Goal: Transaction & Acquisition: Purchase product/service

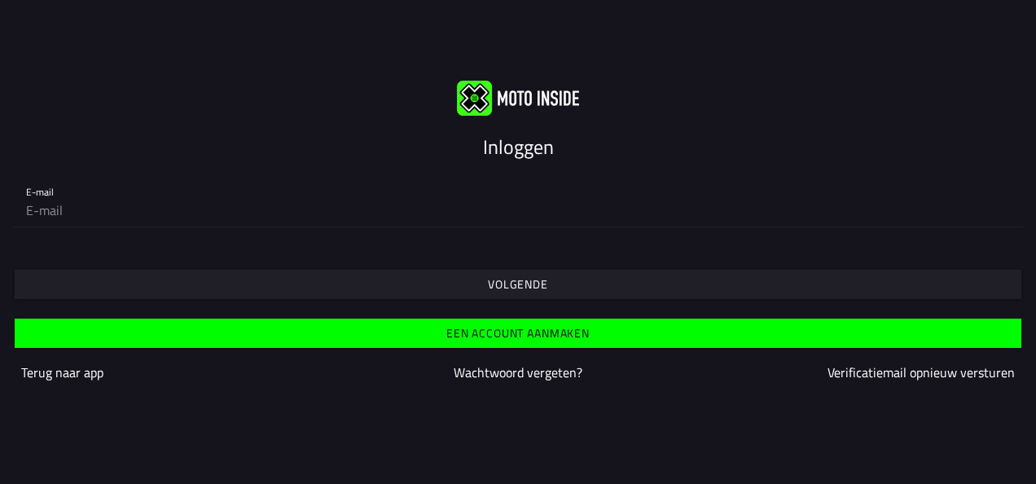
click at [0, 0] on slot "Inloggen" at bounding box center [0, 0] width 0 height 0
click at [205, 209] on input "email" at bounding box center [518, 210] width 984 height 33
type input "[EMAIL_ADDRESS][DOMAIN_NAME]"
click at [0, 0] on slot "Volgende" at bounding box center [0, 0] width 0 height 0
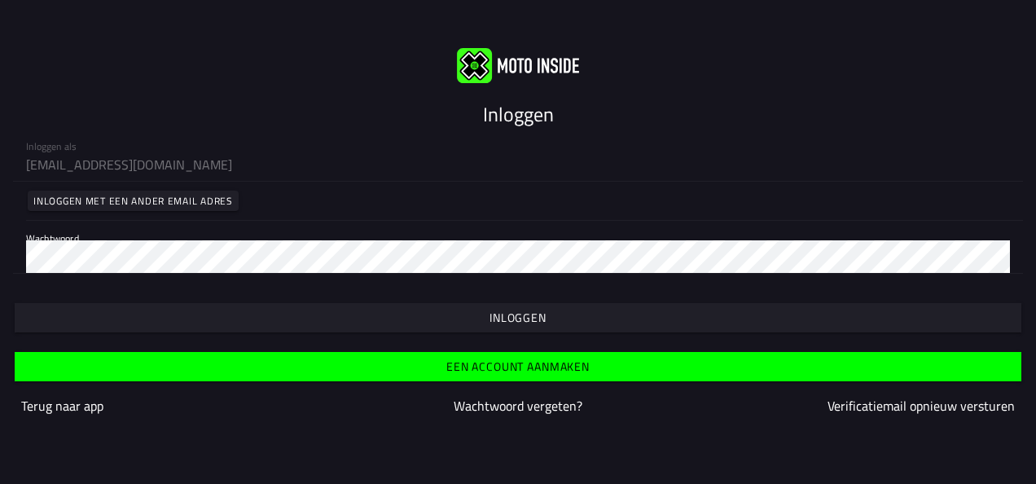
click at [0, 0] on slot "Inloggen" at bounding box center [0, 0] width 0 height 0
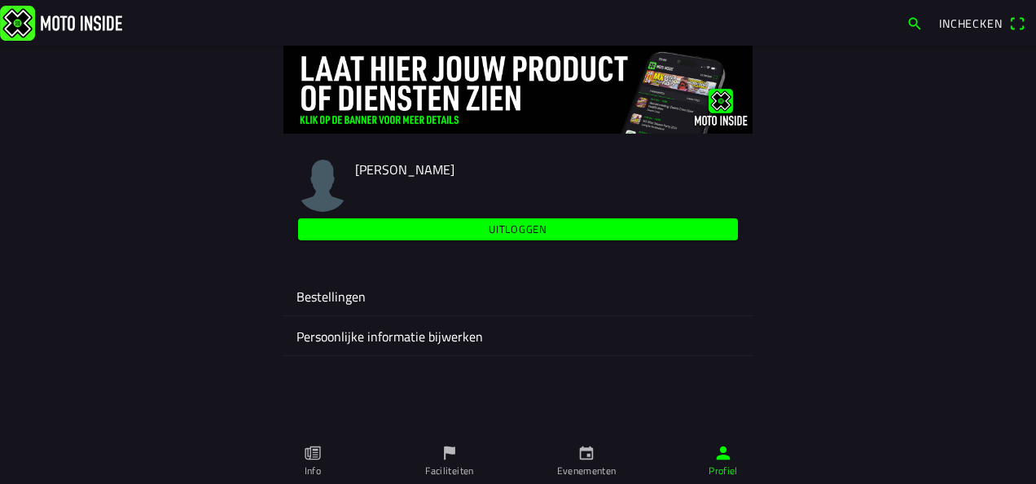
click at [586, 459] on icon "calendar" at bounding box center [586, 453] width 18 height 18
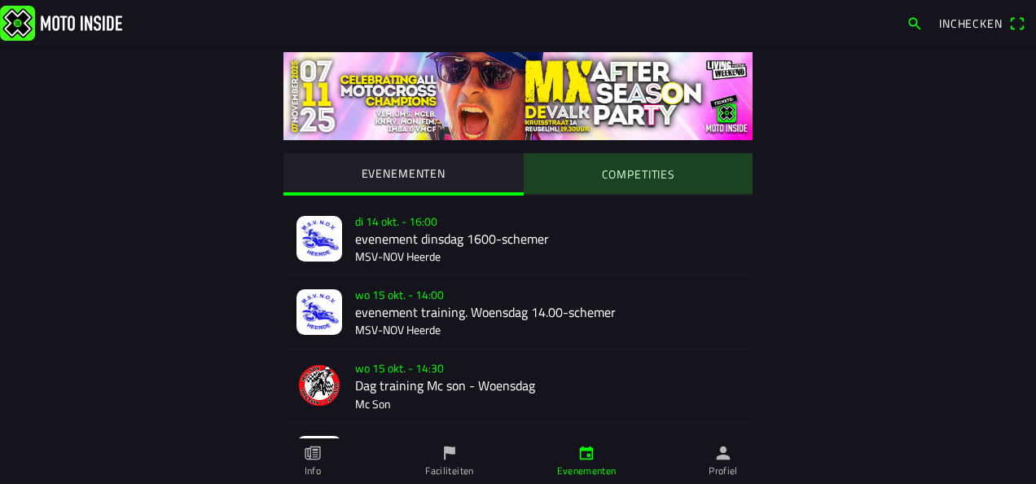
click at [0, 0] on slot "COMPETITIES" at bounding box center [0, 0] width 0 height 0
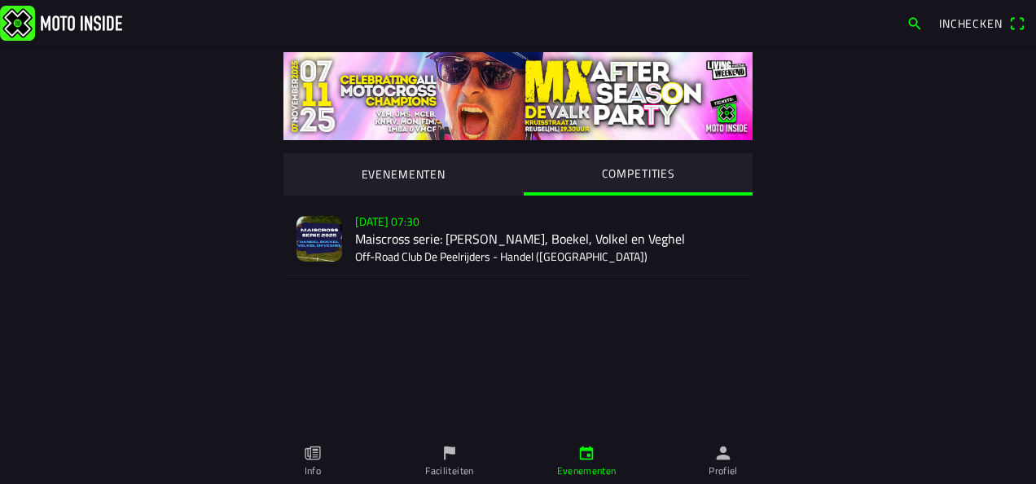
click at [404, 225] on div "[DATE] 07:30 Maiscross serie: Handel, Boekel, Volkel en Veghel Off-Road Club De…" at bounding box center [547, 238] width 384 height 72
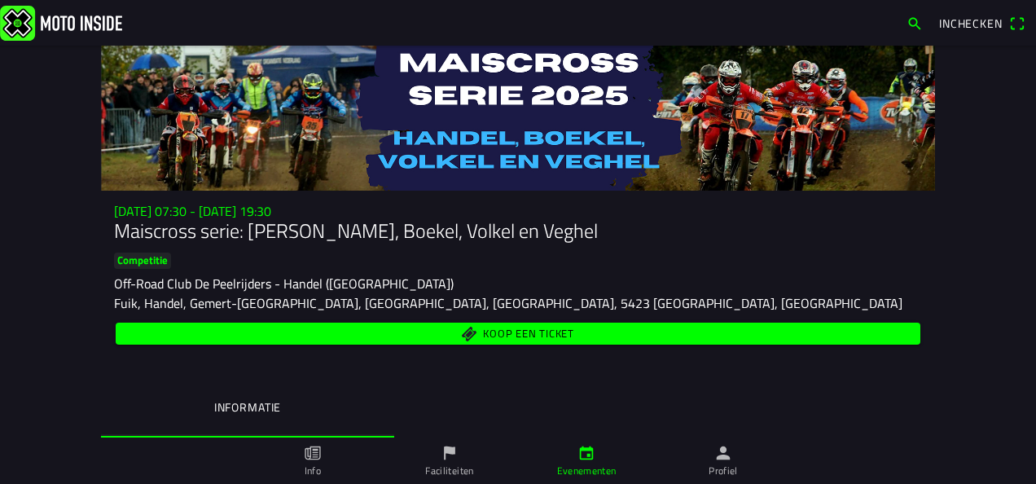
click at [448, 329] on span "Koop een ticket" at bounding box center [518, 334] width 786 height 22
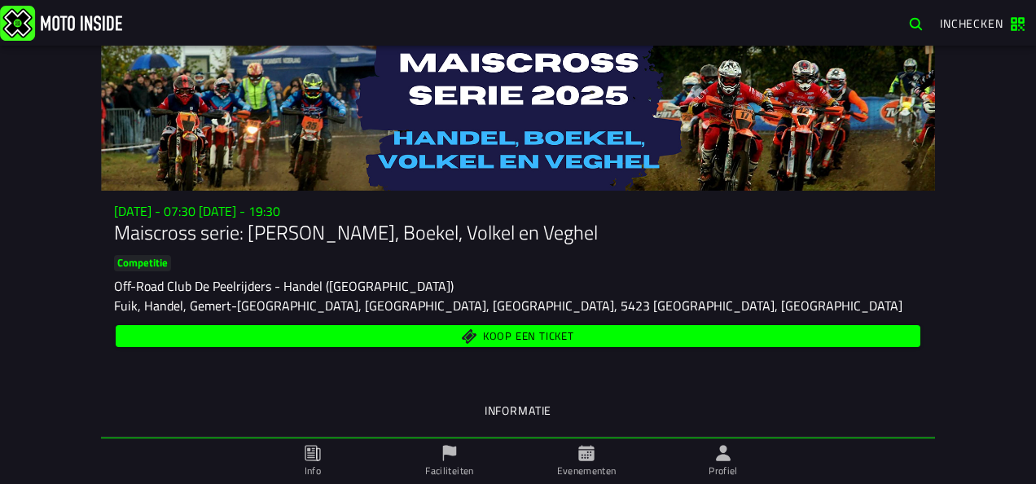
click at [440, 336] on span "Koop een ticket" at bounding box center [518, 335] width 786 height 15
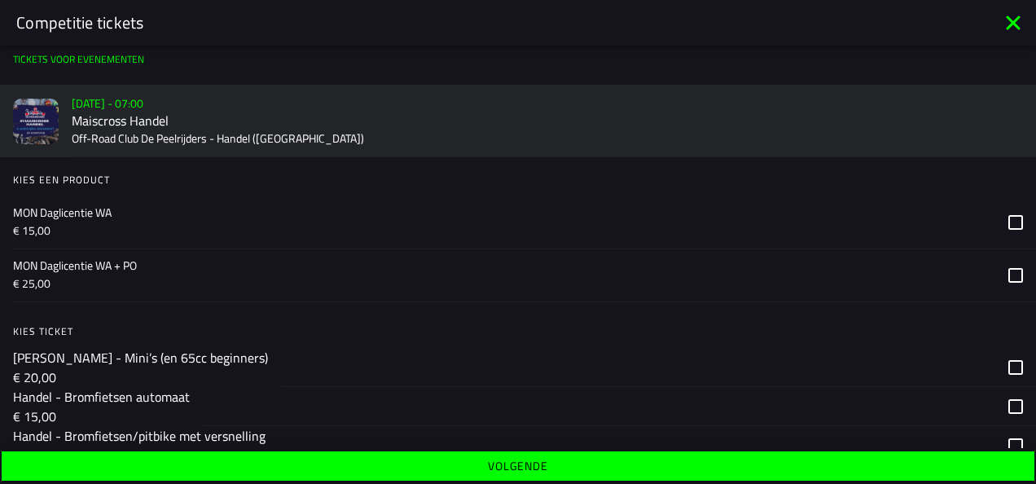
click at [1008, 225] on icon at bounding box center [1015, 222] width 15 height 15
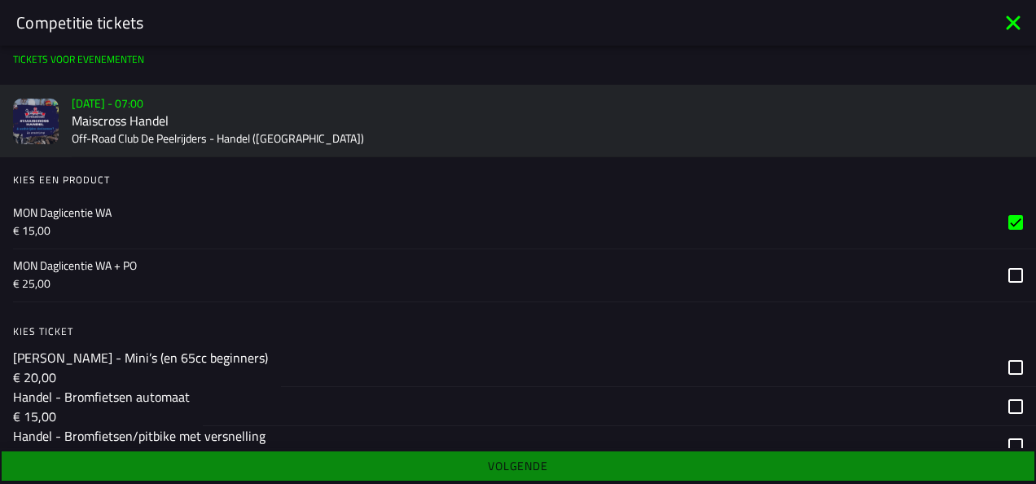
click at [1008, 221] on icon at bounding box center [1015, 222] width 15 height 15
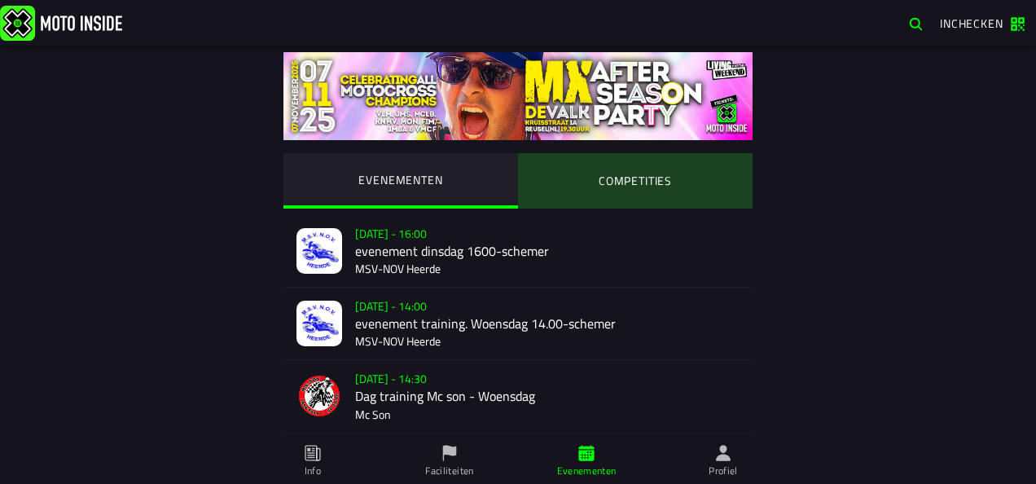
click at [625, 181] on ion-segment-button "COMPETITIES" at bounding box center [635, 180] width 235 height 55
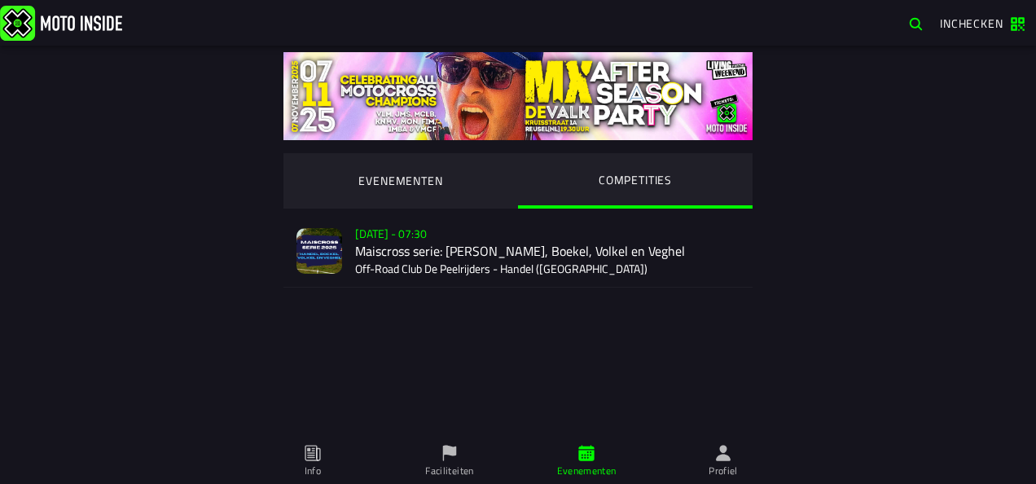
click at [424, 254] on div "Su 2 Nov - 07:30 Maiscross serie: Handel, Boekel, Volkel en Veghel Off-Road Clu…" at bounding box center [547, 251] width 384 height 72
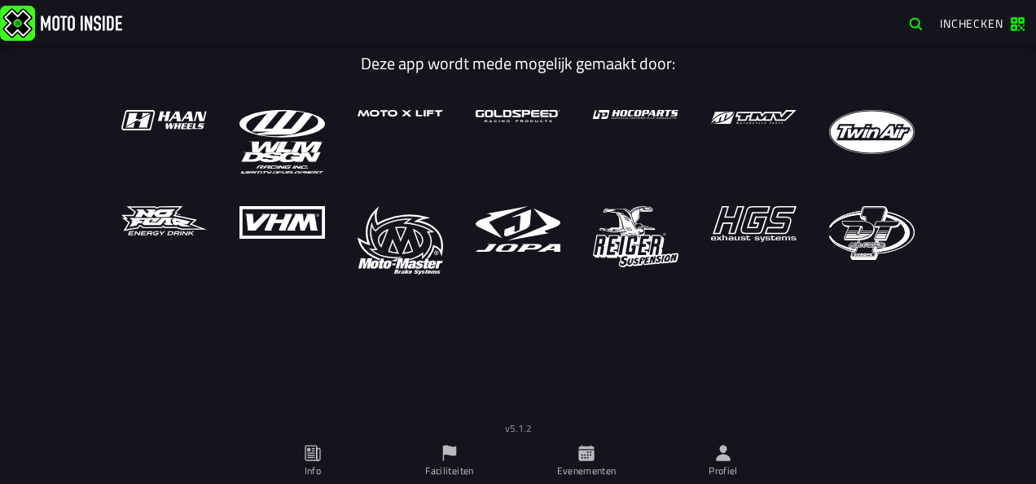
click at [441, 457] on icon at bounding box center [450, 453] width 18 height 18
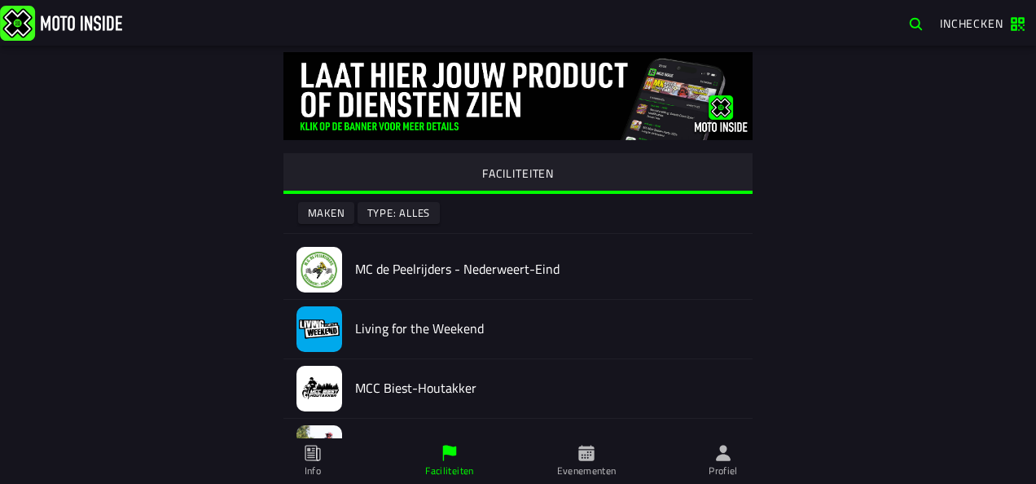
click at [585, 458] on icon at bounding box center [586, 453] width 18 height 18
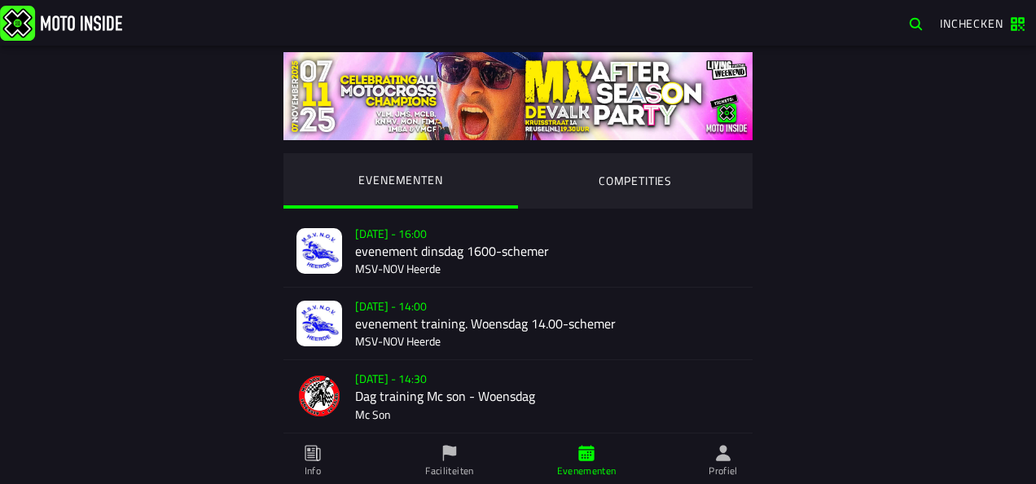
click at [623, 179] on ion-segment-button "COMPETITIES" at bounding box center [635, 180] width 235 height 55
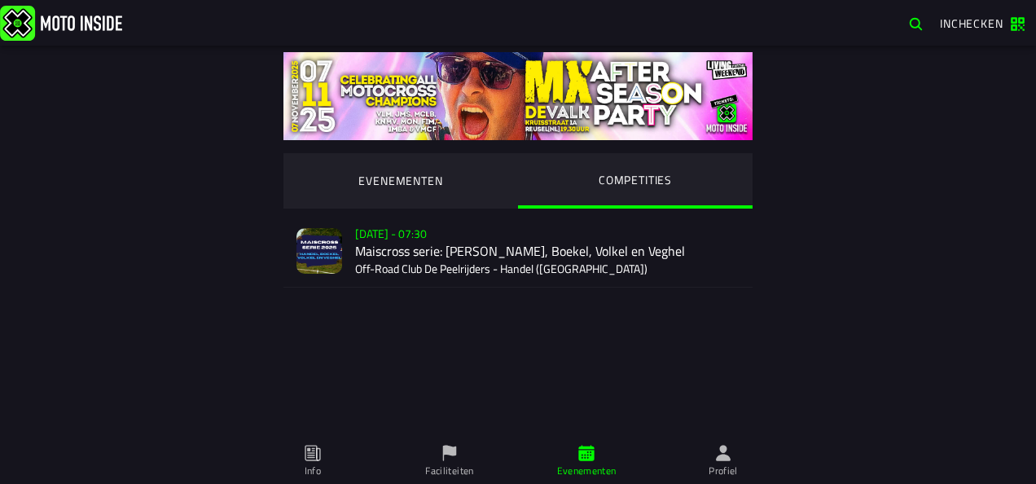
click at [380, 235] on div "Su 2 Nov - 07:30 Maiscross serie: Handel, Boekel, Volkel en Veghel Off-Road Clu…" at bounding box center [547, 251] width 384 height 72
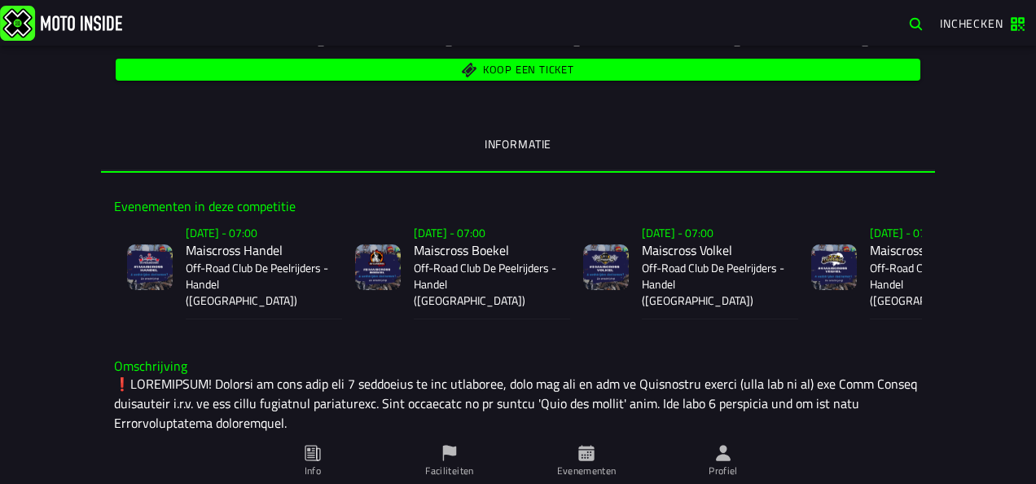
click at [556, 72] on span "Koop een ticket" at bounding box center [528, 70] width 91 height 11
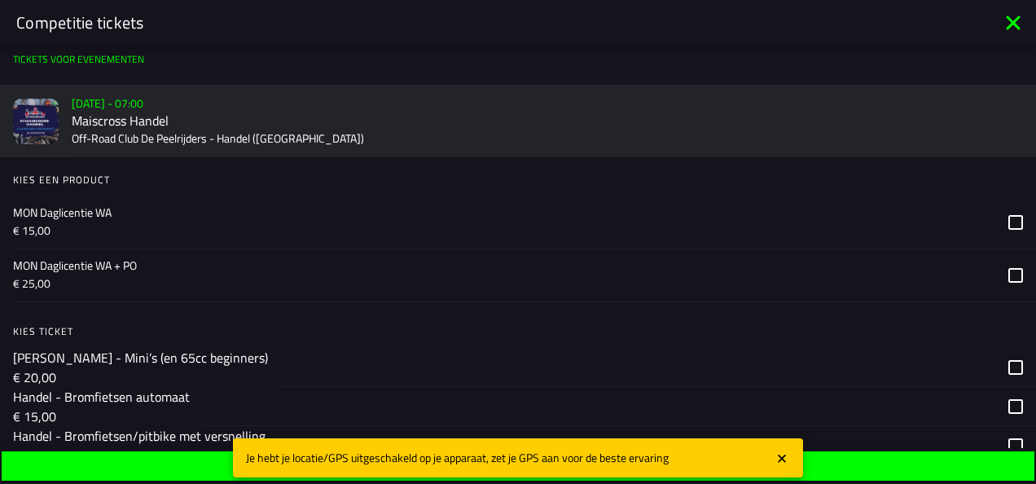
click at [119, 118] on h2 "Maiscross Handel" at bounding box center [547, 120] width 951 height 15
drag, startPoint x: 119, startPoint y: 118, endPoint x: 109, endPoint y: 103, distance: 18.3
click at [0, 0] on slot "Su 2 Nov - 07:00" at bounding box center [0, 0] width 0 height 0
click at [779, 459] on icon "close" at bounding box center [782, 458] width 15 height 16
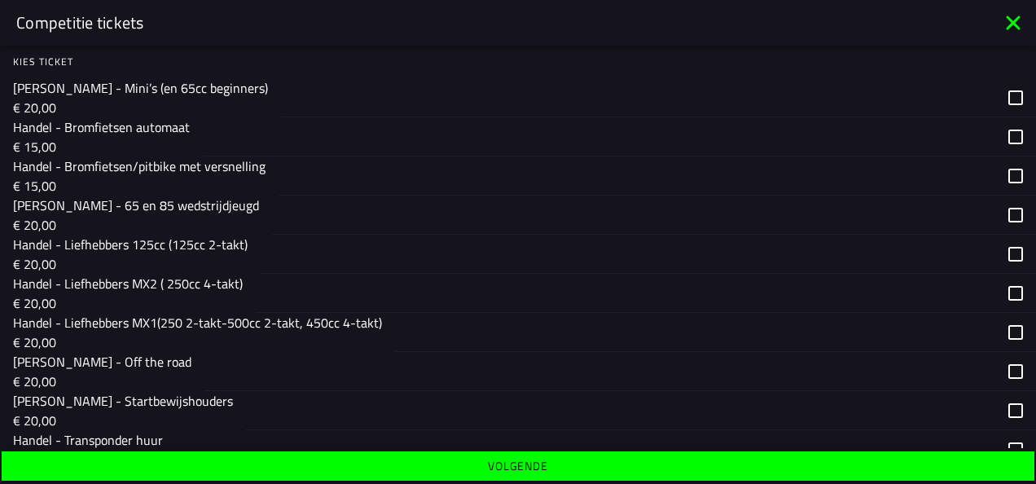
scroll to position [295, 0]
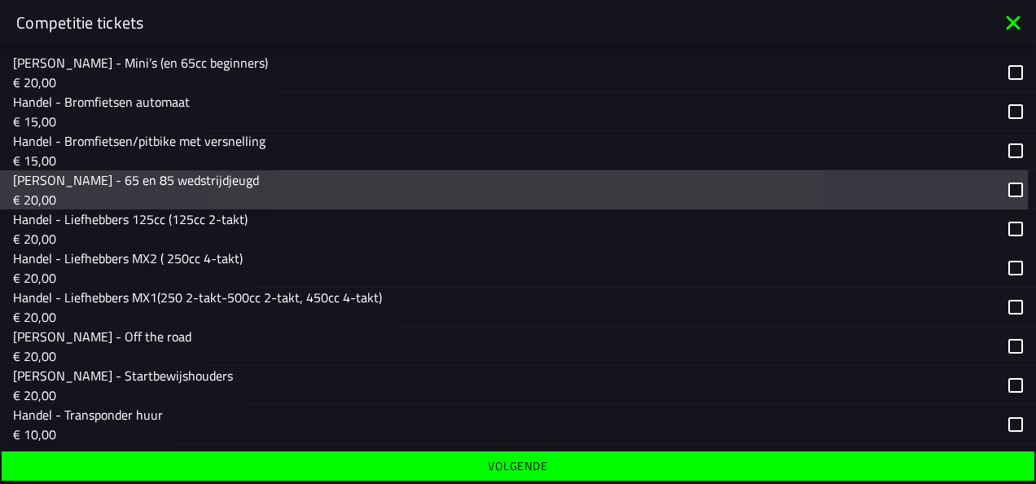
click at [1000, 191] on div "button" at bounding box center [654, 189] width 764 height 39
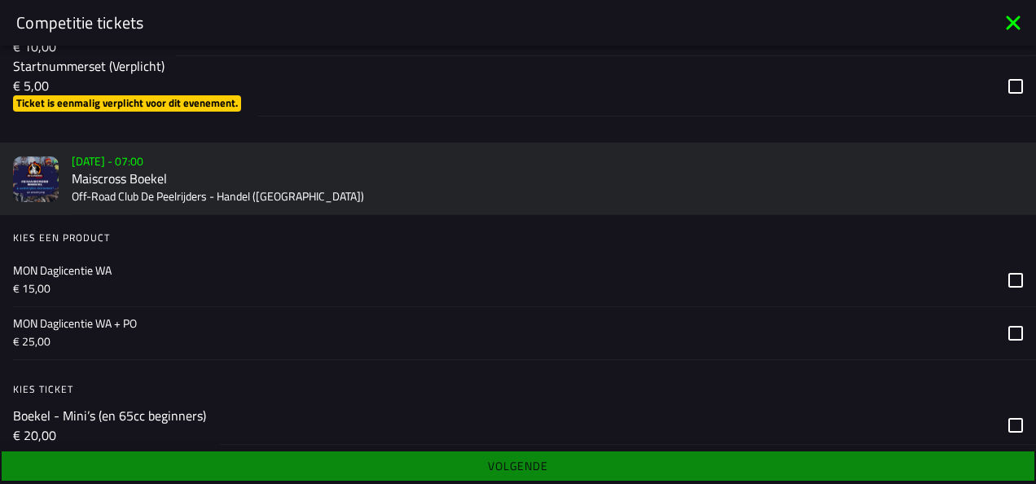
scroll to position [699, 0]
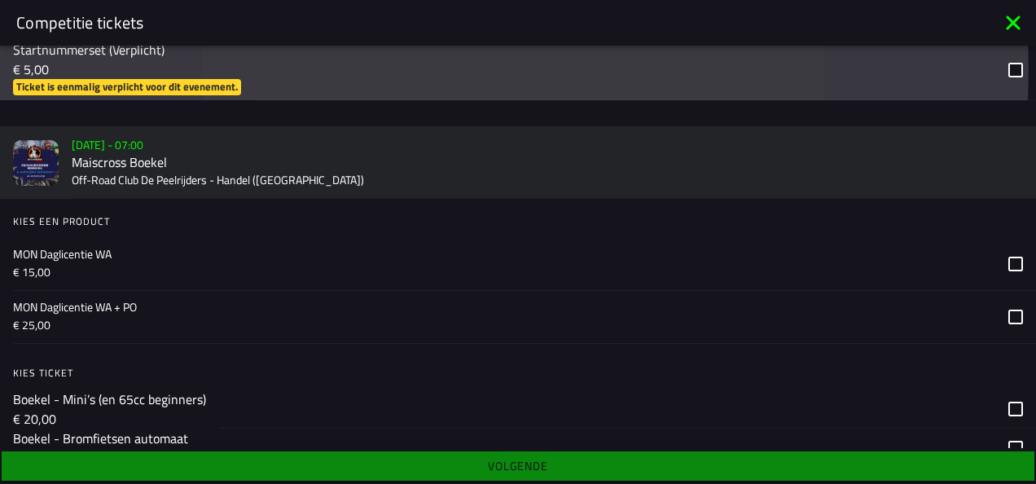
click at [998, 69] on div "button" at bounding box center [646, 70] width 779 height 60
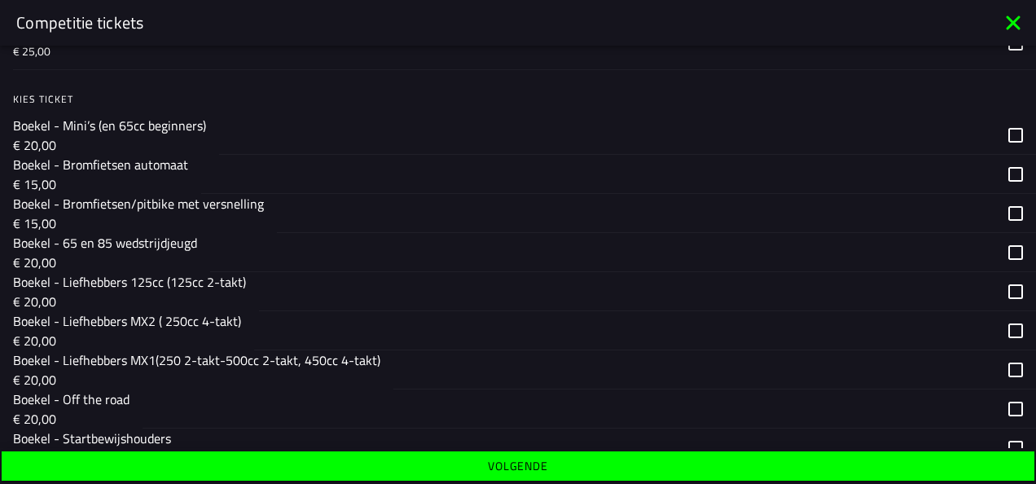
scroll to position [981, 0]
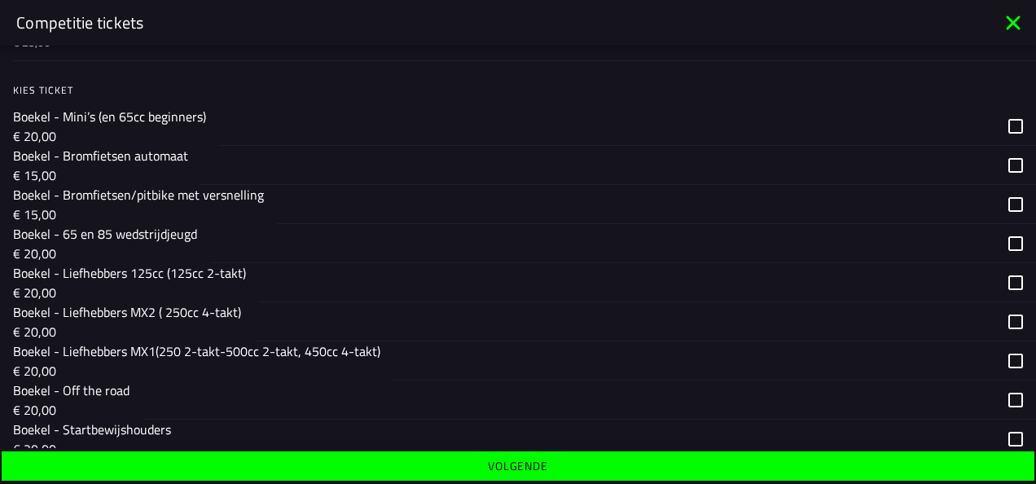
click at [1006, 239] on div "button" at bounding box center [623, 243] width 826 height 39
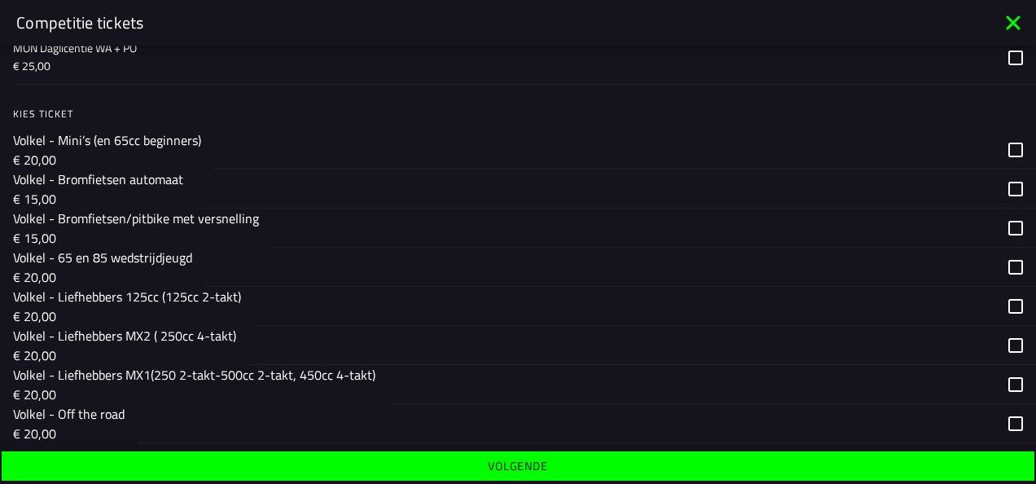
scroll to position [1647, 0]
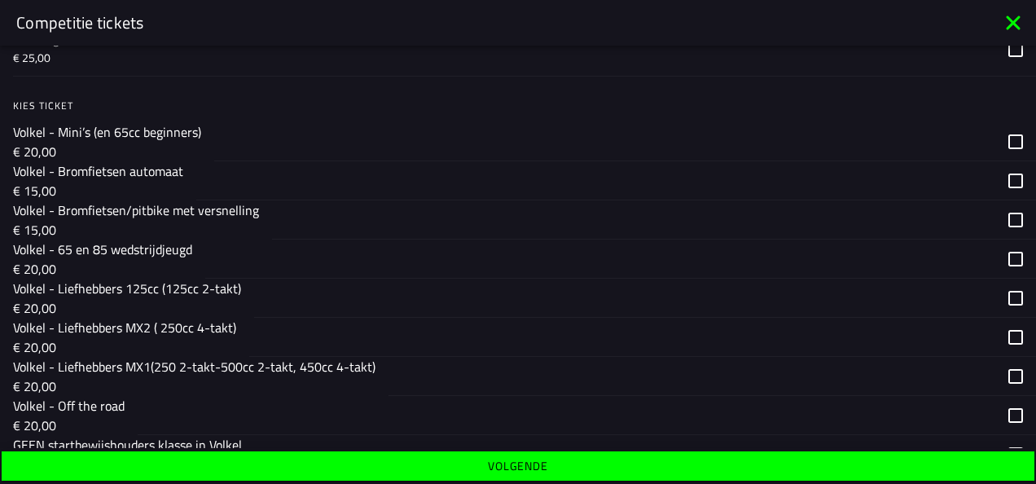
click at [1000, 248] on div "button" at bounding box center [620, 258] width 831 height 39
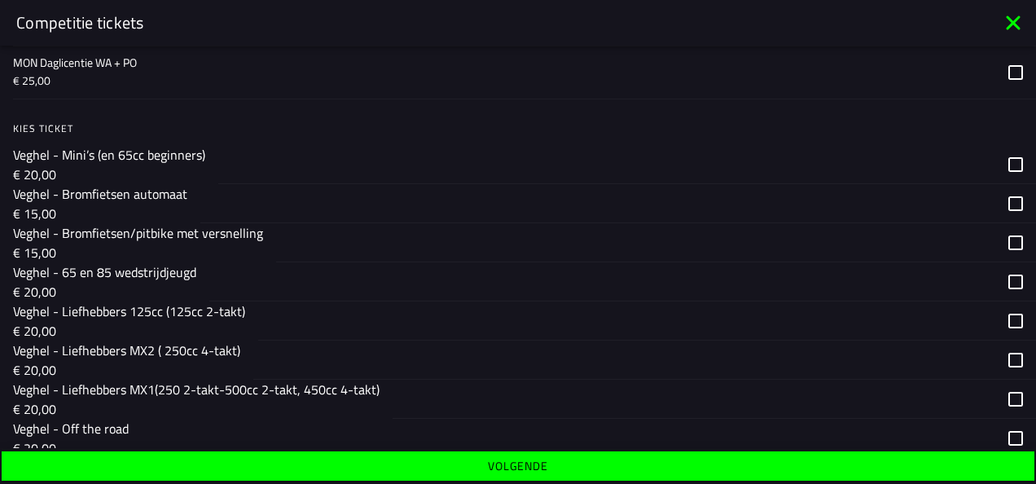
scroll to position [2308, 0]
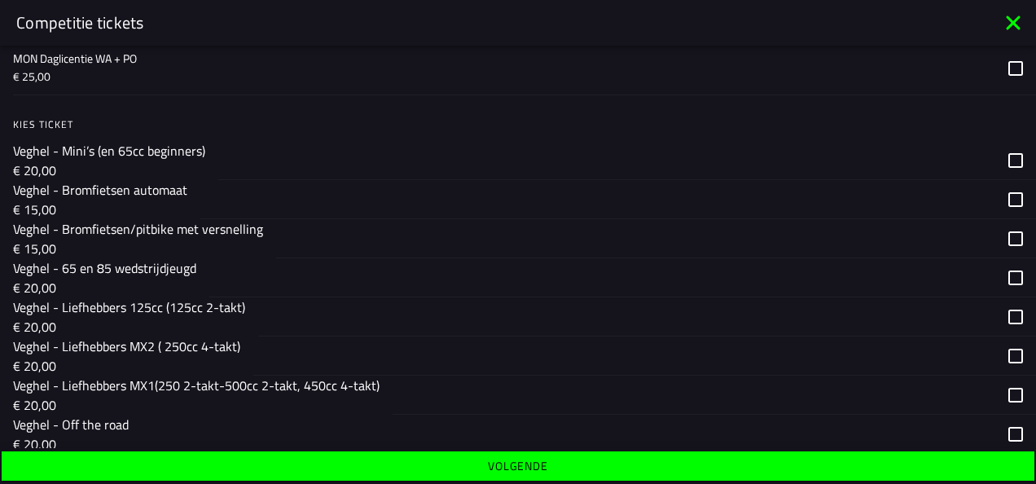
click at [1002, 272] on div "button" at bounding box center [622, 277] width 827 height 39
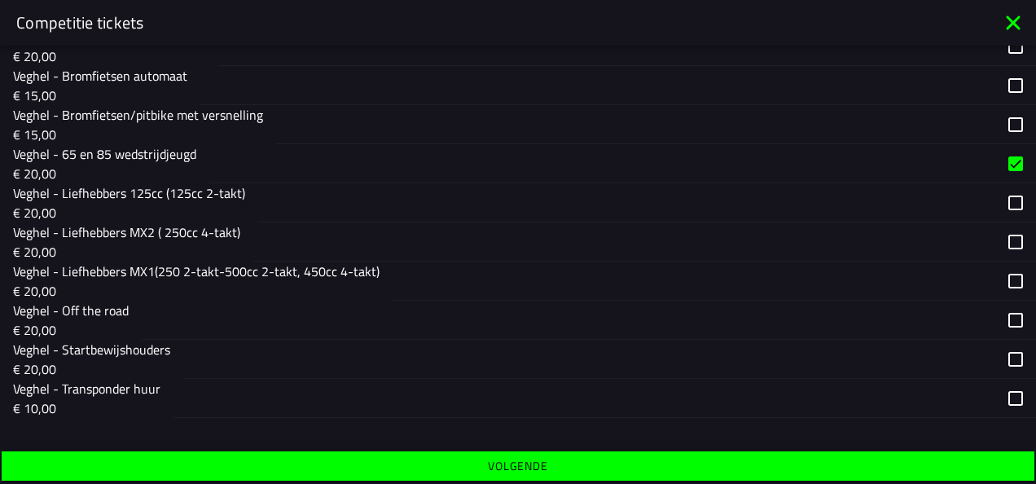
click at [785, 463] on span "Volgende" at bounding box center [517, 465] width 1007 height 11
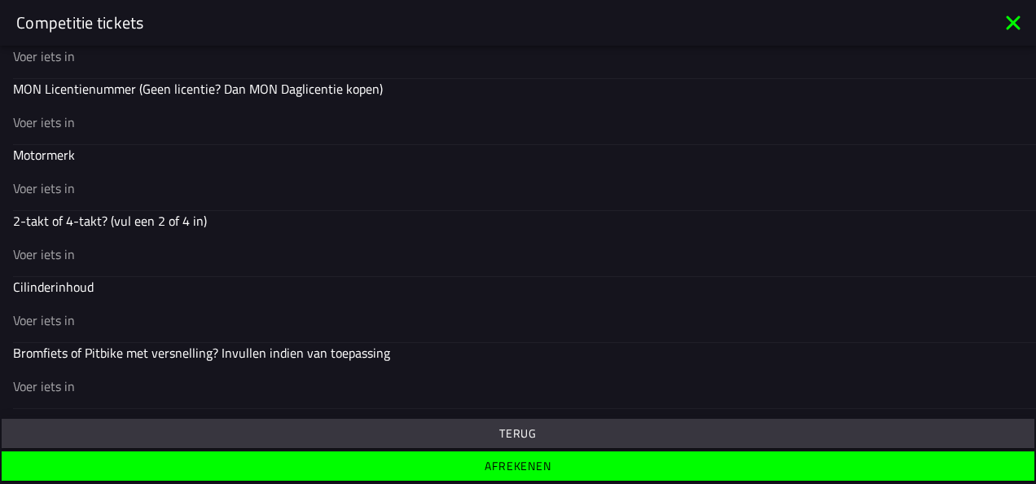
scroll to position [644, 0]
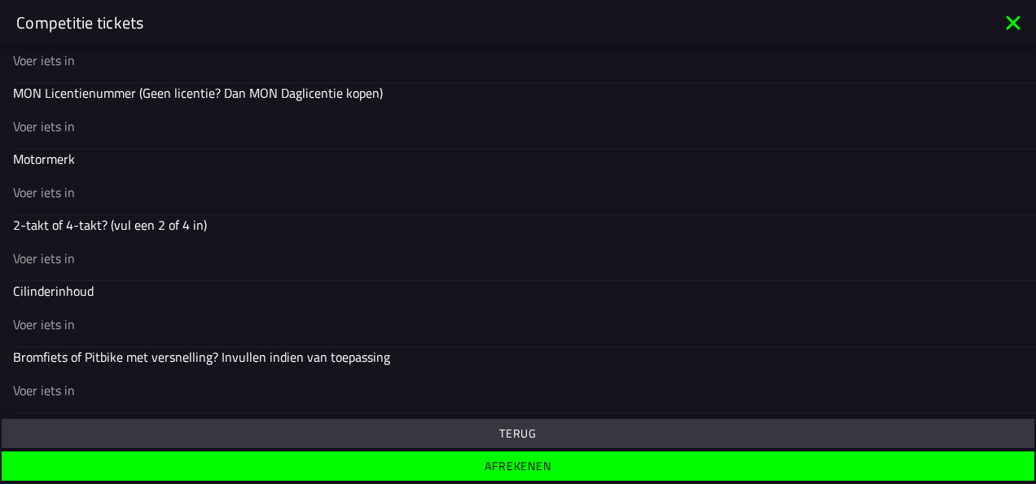
click at [68, 57] on input "text" at bounding box center [518, 60] width 1010 height 20
click at [674, 466] on span "Afrekenen" at bounding box center [517, 465] width 1007 height 11
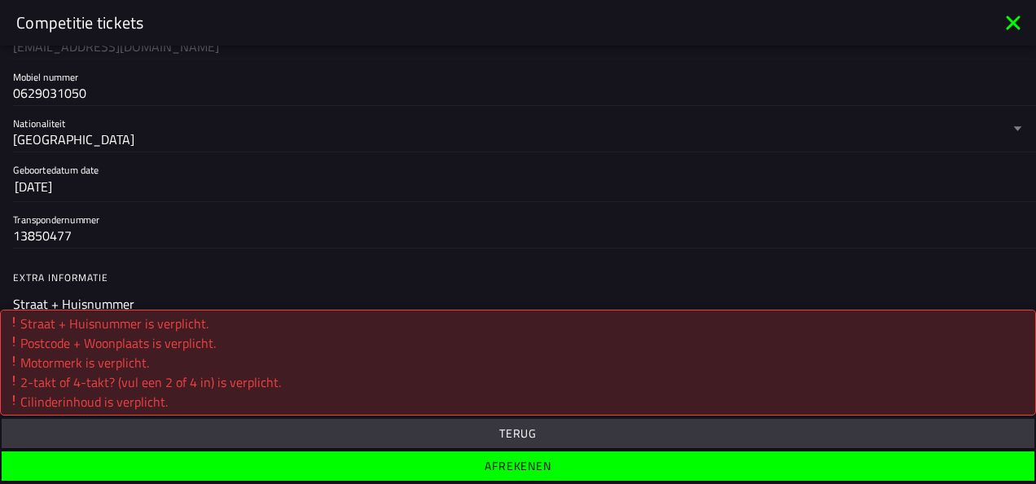
scroll to position [292, 0]
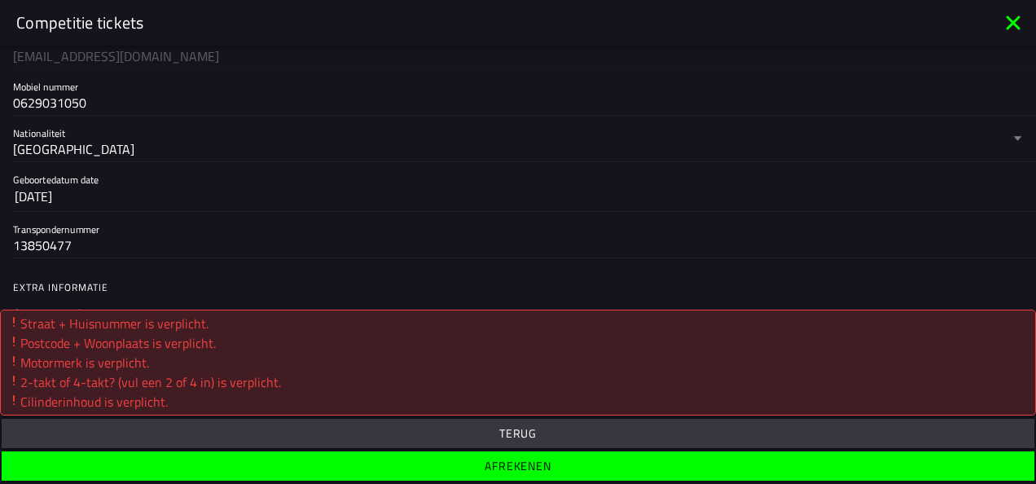
click at [924, 217] on label "Transpondernummer 13850477" at bounding box center [518, 235] width 1010 height 46
click at [924, 235] on input "13850477" at bounding box center [518, 245] width 1010 height 20
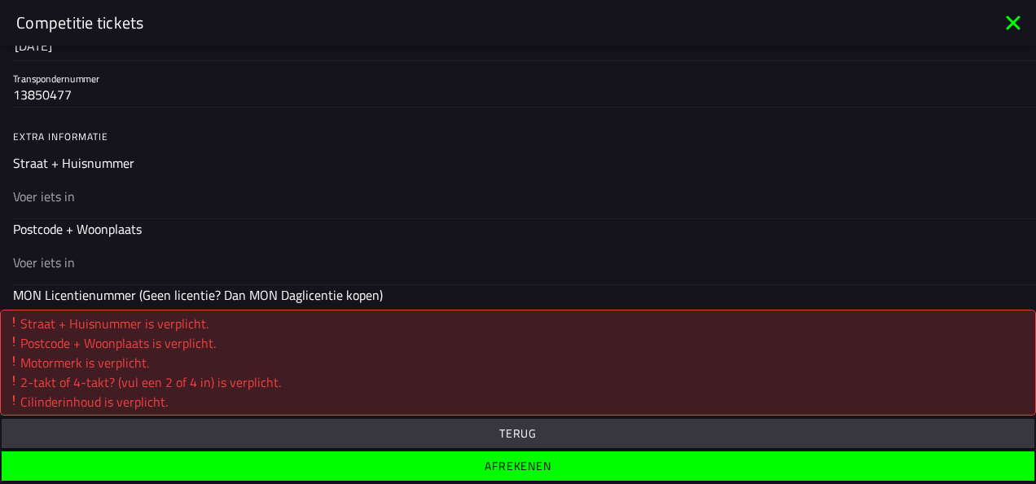
scroll to position [447, 0]
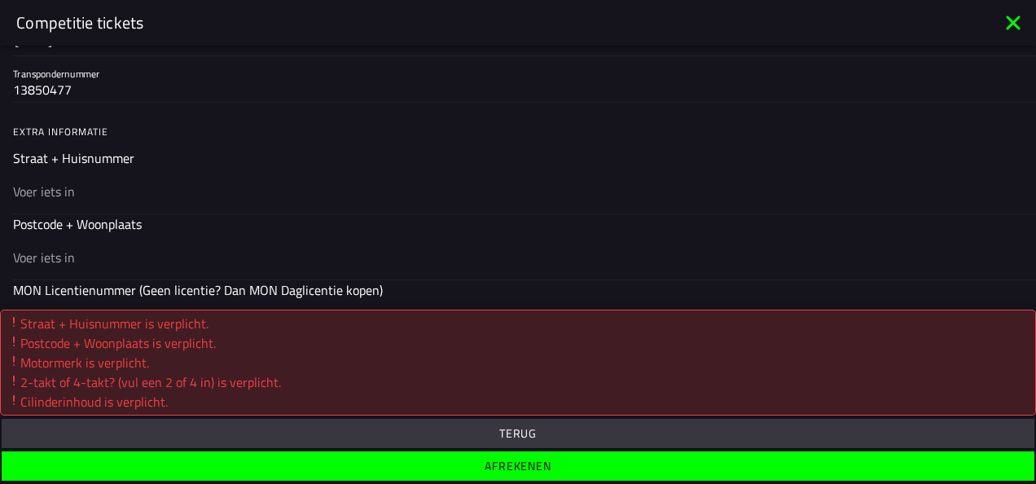
click at [84, 187] on input "text" at bounding box center [518, 192] width 1010 height 20
type input "wethouder ;indersstraat 64"
click at [51, 257] on input "text" at bounding box center [518, 258] width 1010 height 20
type input "5455GM"
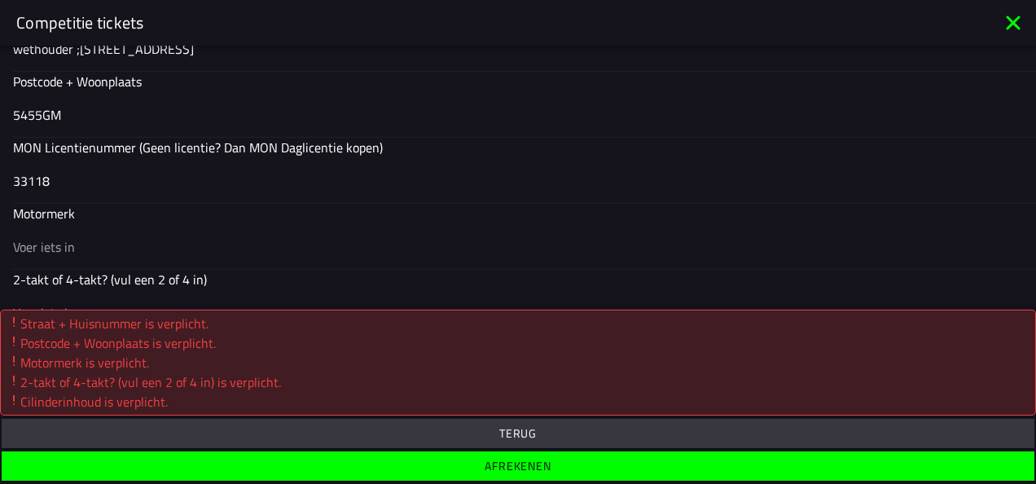
type input "33118"
click at [55, 244] on input "text" at bounding box center [518, 247] width 1010 height 20
type input "ktm"
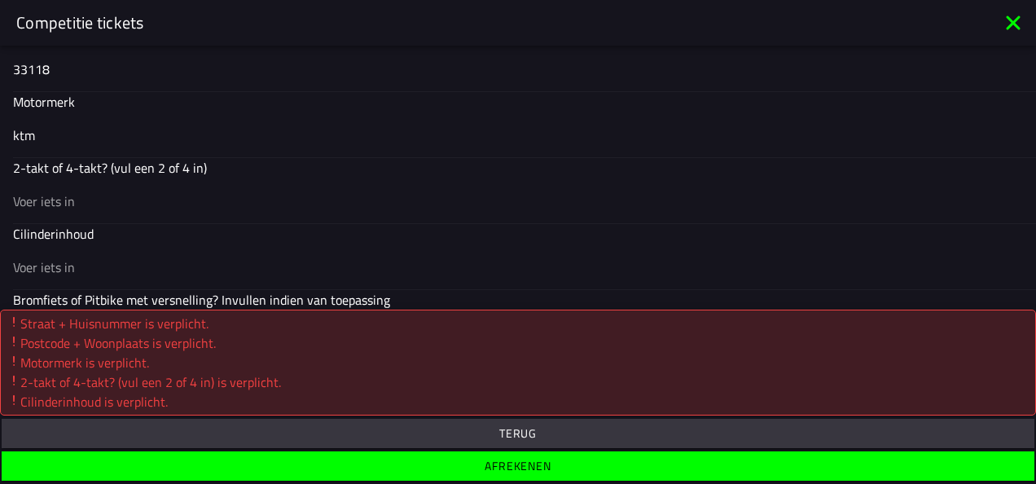
scroll to position [749, 0]
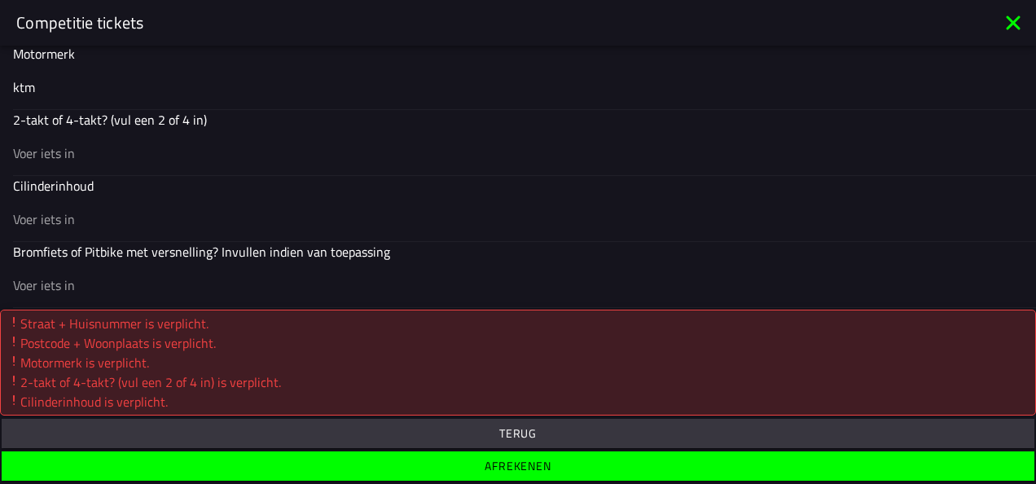
click at [37, 155] on input "text" at bounding box center [518, 153] width 1010 height 20
type input "2"
click at [21, 218] on input "text" at bounding box center [518, 219] width 1010 height 20
type input "85"
click at [904, 475] on button "Afrekenen" at bounding box center [518, 465] width 1033 height 29
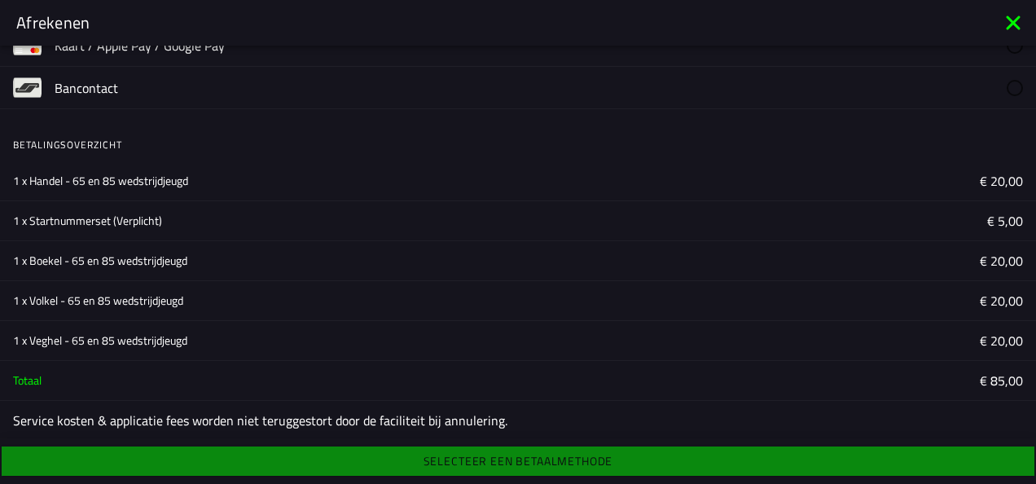
scroll to position [116, 0]
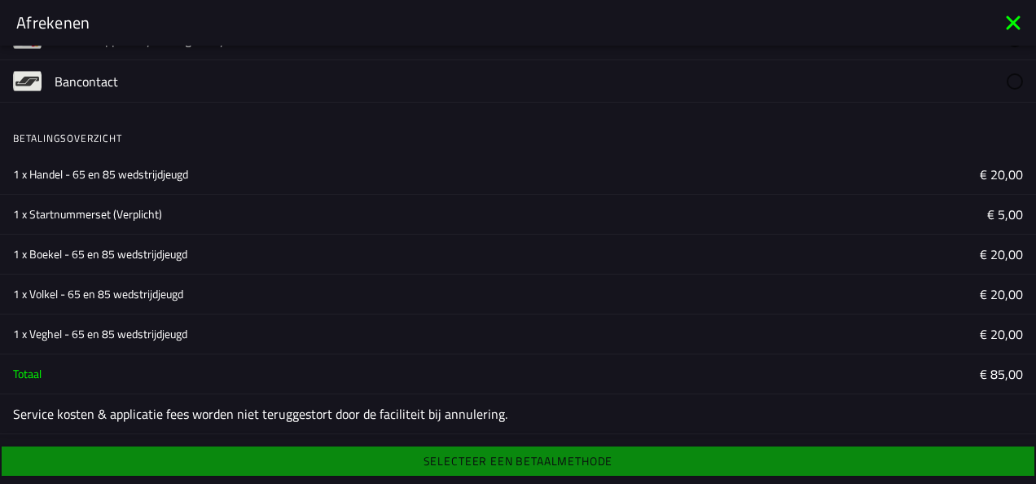
click at [463, 463] on div "Selecteer een betaalmethode" at bounding box center [518, 461] width 1036 height 36
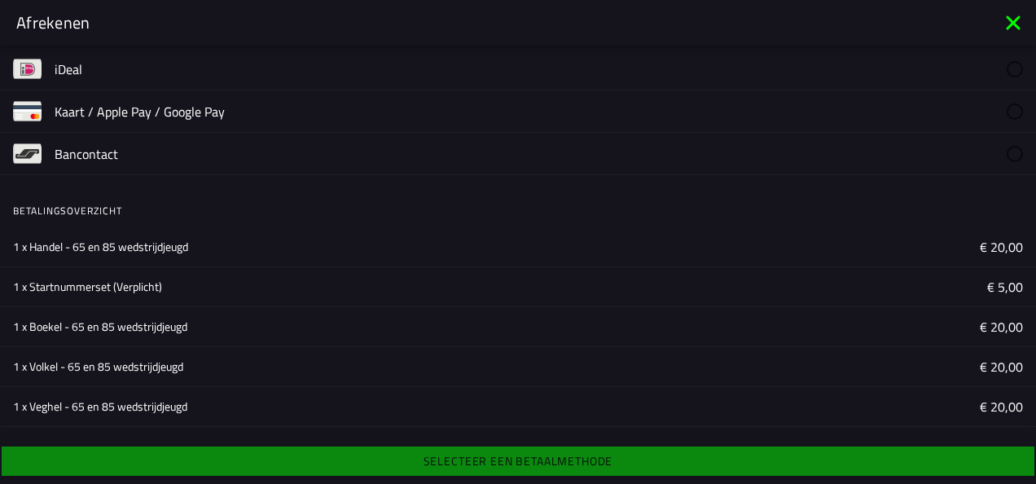
scroll to position [0, 0]
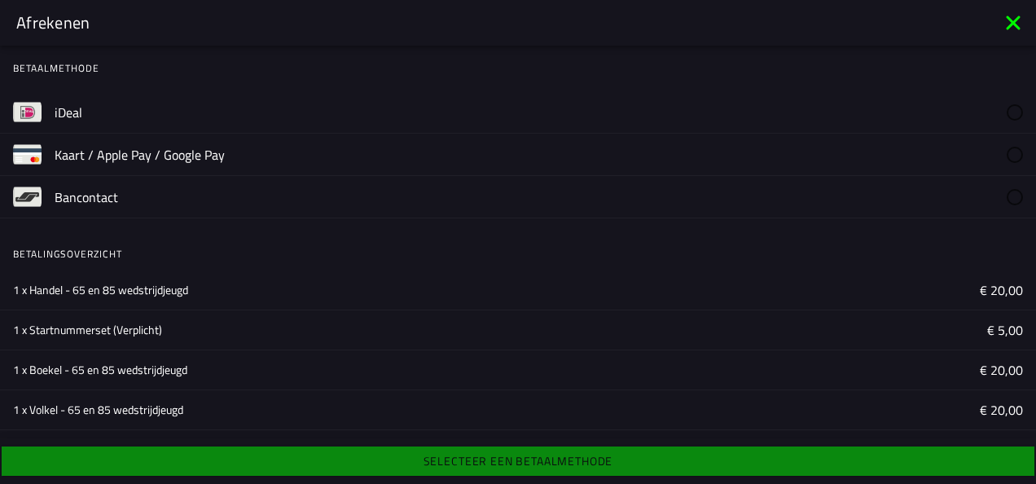
click at [292, 112] on label "iDeal" at bounding box center [539, 112] width 968 height 42
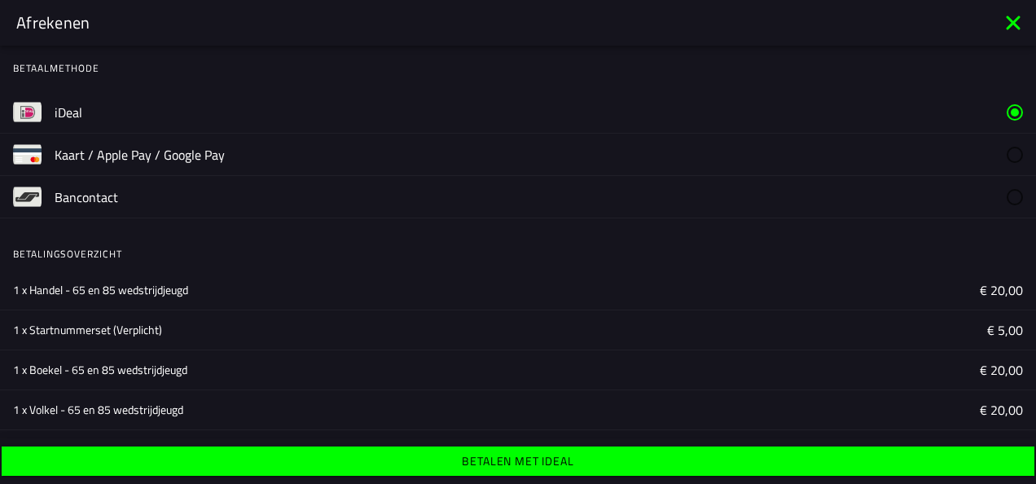
click at [378, 467] on button "Betalen met iDeal" at bounding box center [518, 460] width 1033 height 29
